Goal: Information Seeking & Learning: Learn about a topic

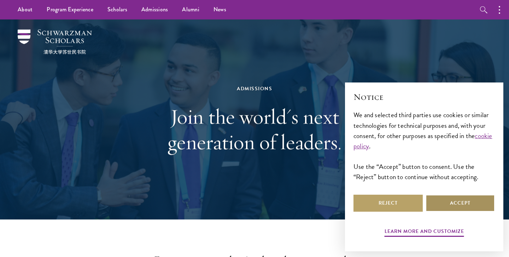
click at [453, 200] on button "Accept" at bounding box center [460, 202] width 69 height 17
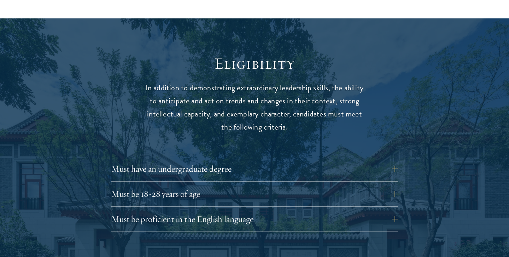
scroll to position [897, 0]
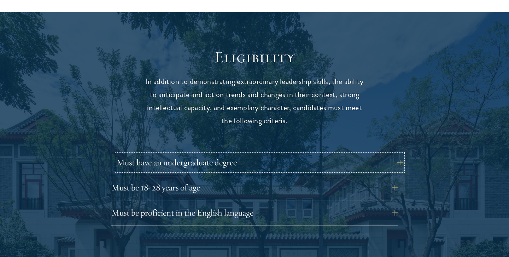
click at [383, 154] on button "Must have an undergraduate degree" at bounding box center [260, 162] width 286 height 17
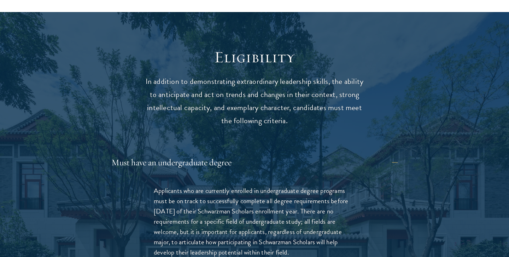
click at [396, 154] on button "Must have an undergraduate degree" at bounding box center [260, 162] width 286 height 17
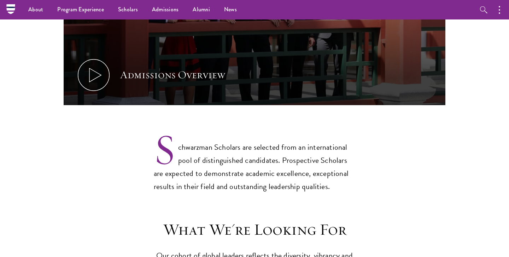
scroll to position [477, 0]
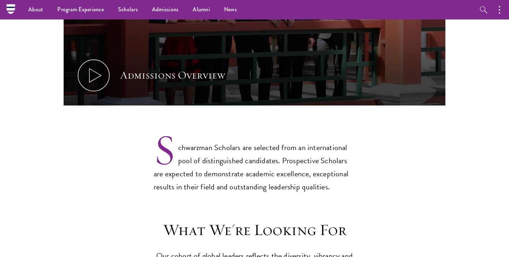
click at [238, 135] on p "Schwarzman Scholars are selected from an international pool of distinguished ca…" at bounding box center [255, 161] width 202 height 64
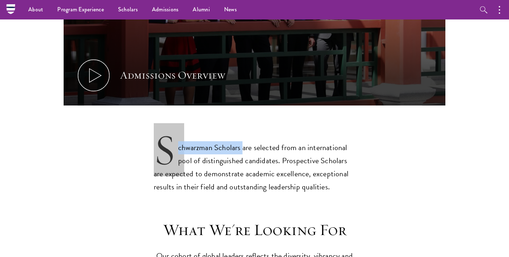
drag, startPoint x: 242, startPoint y: 135, endPoint x: 157, endPoint y: 133, distance: 84.9
click at [157, 133] on p "Schwarzman Scholars are selected from an international pool of distinguished ca…" at bounding box center [255, 161] width 202 height 64
copy p "Schwarzman Scholars"
